Goal: Navigation & Orientation: Find specific page/section

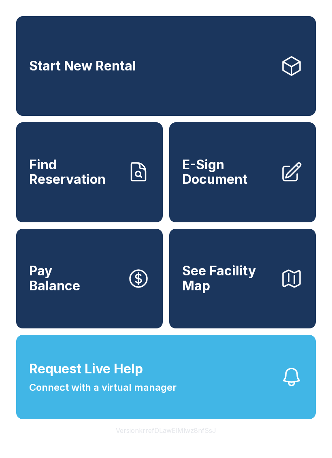
click at [207, 442] on button "Version krrefDLawElMlwz8nfSsJ" at bounding box center [165, 430] width 113 height 23
click at [208, 442] on button "Version krrefDLawElMlwz8nfSsJ" at bounding box center [165, 430] width 113 height 23
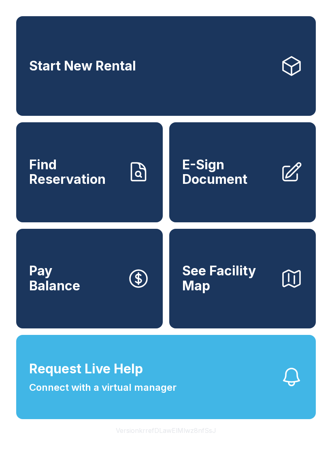
click at [208, 442] on button "Version krrefDLawElMlwz8nfSsJ" at bounding box center [165, 430] width 113 height 23
click at [210, 442] on button "Version krrefDLawElMlwz8nfSsJ" at bounding box center [165, 430] width 113 height 23
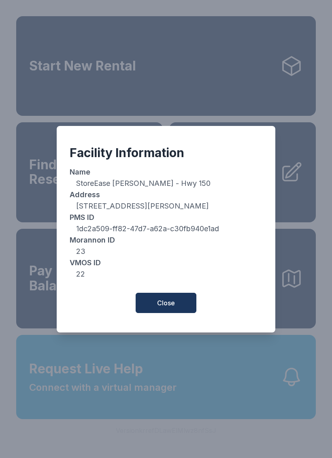
click at [210, 448] on div "Facility Information Name StoreEase [PERSON_NAME] - Hwy 150 Address [STREET_ADD…" at bounding box center [166, 229] width 332 height 458
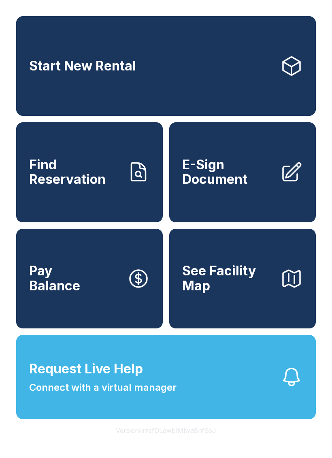
click at [193, 442] on button "Version krrefDLawElMlwz8nfSsJ" at bounding box center [165, 430] width 113 height 23
click at [197, 442] on button "Version krrefDLawElMlwz8nfSsJ" at bounding box center [165, 430] width 113 height 23
click at [196, 442] on button "Version krrefDLawElMlwz8nfSsJ" at bounding box center [165, 430] width 113 height 23
click at [198, 442] on button "Version krrefDLawElMlwz8nfSsJ" at bounding box center [165, 430] width 113 height 23
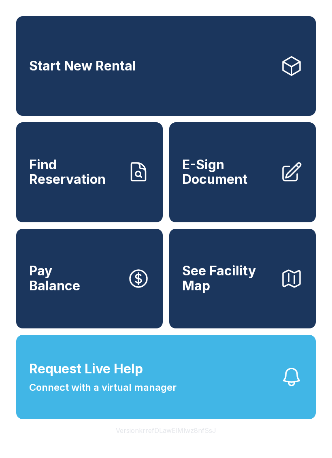
click at [198, 442] on button "Version krrefDLawElMlwz8nfSsJ" at bounding box center [165, 430] width 113 height 23
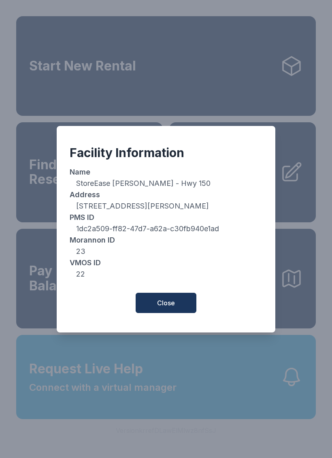
click at [170, 303] on span "Close" at bounding box center [166, 303] width 18 height 10
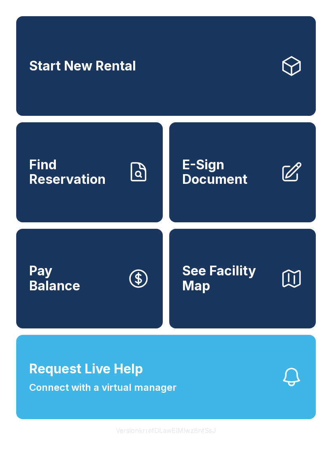
click at [180, 442] on button "Version krrefDLawElMlwz8nfSsJ" at bounding box center [165, 430] width 113 height 23
click at [179, 442] on button "Version krrefDLawElMlwz8nfSsJ" at bounding box center [165, 430] width 113 height 23
click at [178, 442] on button "Version krrefDLawElMlwz8nfSsJ" at bounding box center [165, 430] width 113 height 23
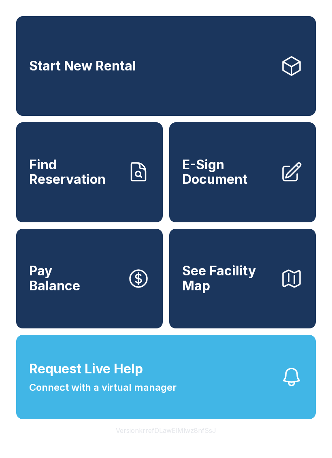
click at [178, 442] on button "Version krrefDLawElMlwz8nfSsJ" at bounding box center [165, 430] width 113 height 23
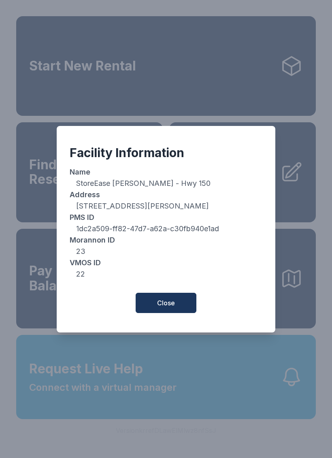
click at [168, 313] on button "Close" at bounding box center [166, 303] width 61 height 20
